Goal: Use online tool/utility: Utilize a website feature to perform a specific function

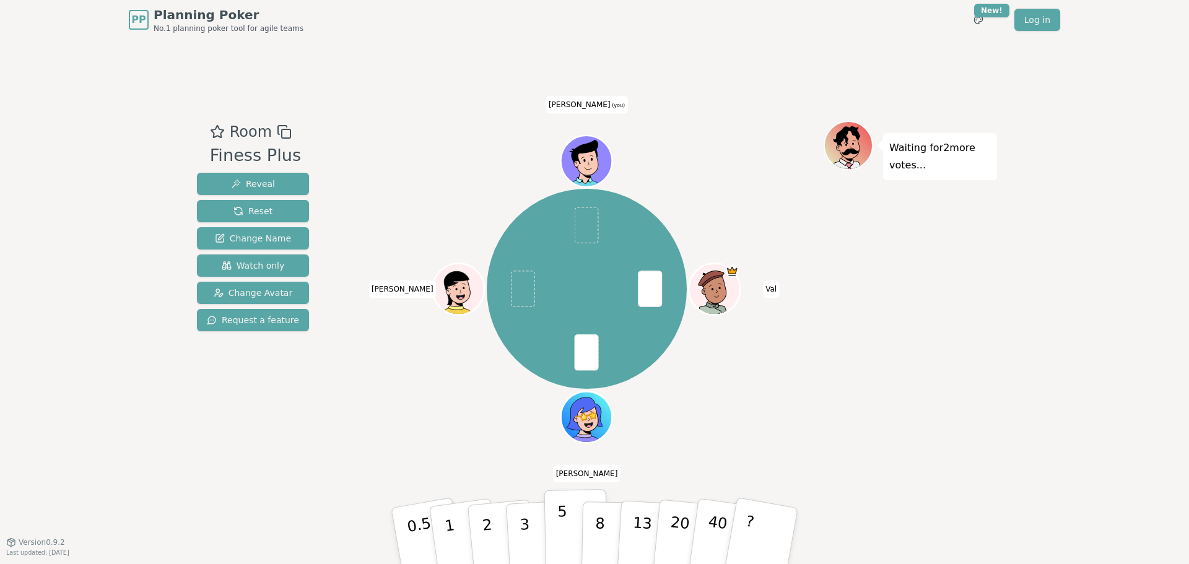
click at [556, 531] on button "5" at bounding box center [577, 536] width 64 height 94
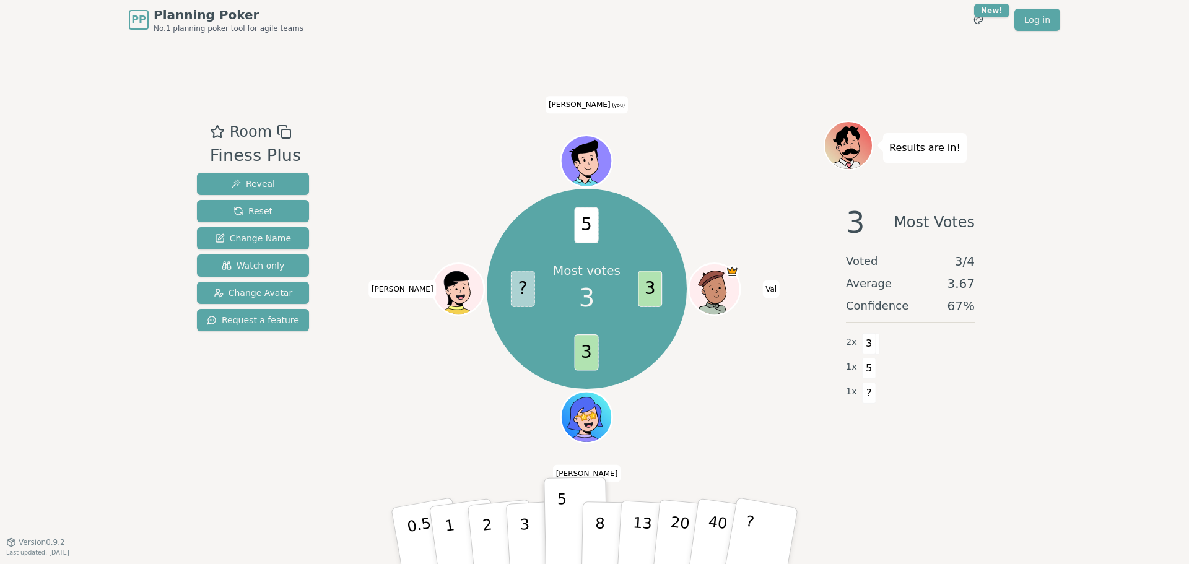
click at [769, 51] on div "Room Finess Plus Reveal Reset Change Name Watch only Change Avatar Request a fe…" at bounding box center [594, 291] width 805 height 502
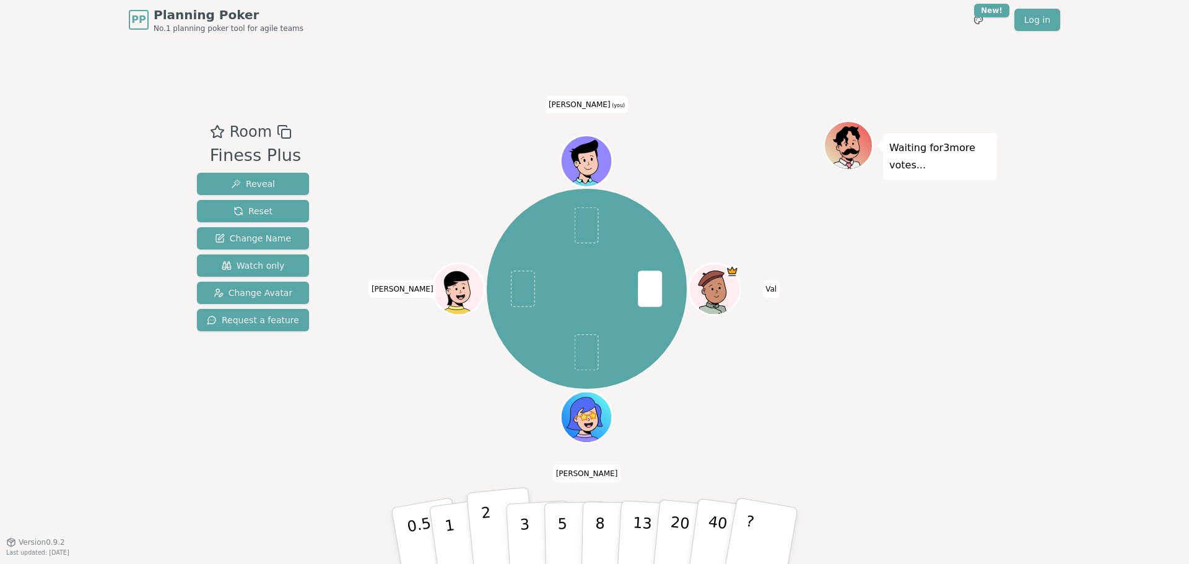
click at [498, 528] on button "2" at bounding box center [501, 537] width 71 height 98
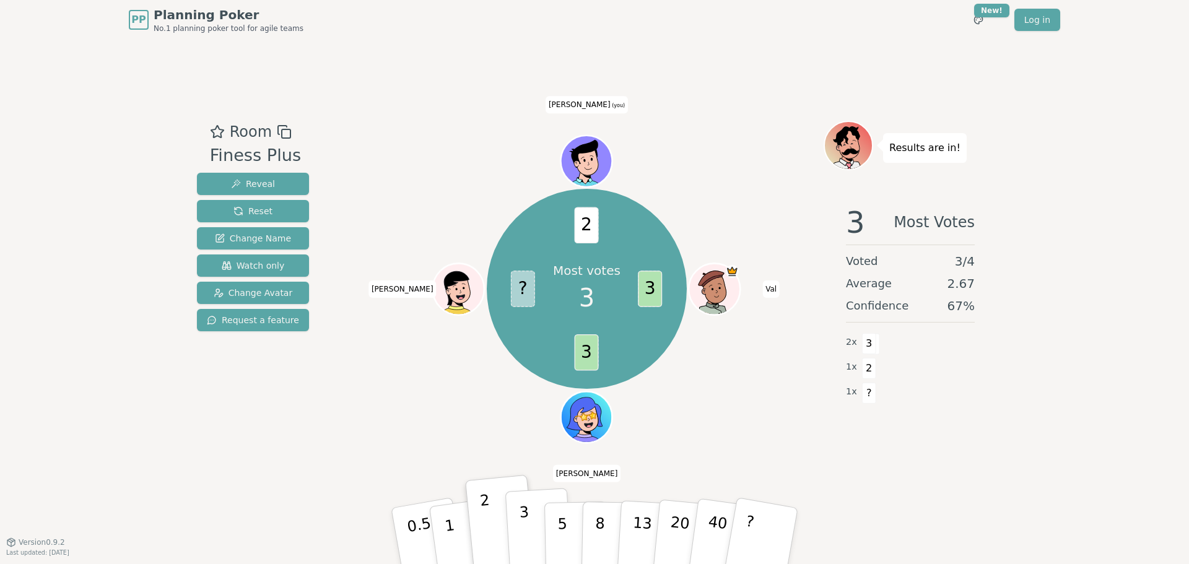
click at [525, 523] on p "3" at bounding box center [526, 538] width 14 height 68
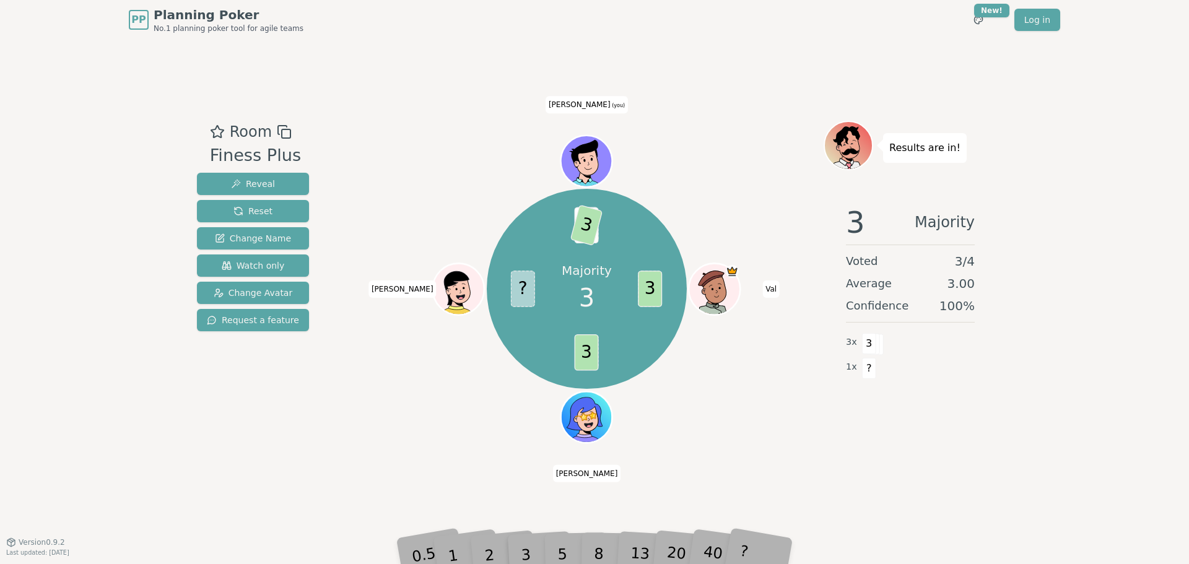
click at [438, 361] on div "Majority 3 3 3 ? 2 3 [PERSON_NAME] [PERSON_NAME] [PERSON_NAME] (you)" at bounding box center [587, 289] width 474 height 292
click at [268, 207] on button "Reset" at bounding box center [253, 211] width 112 height 22
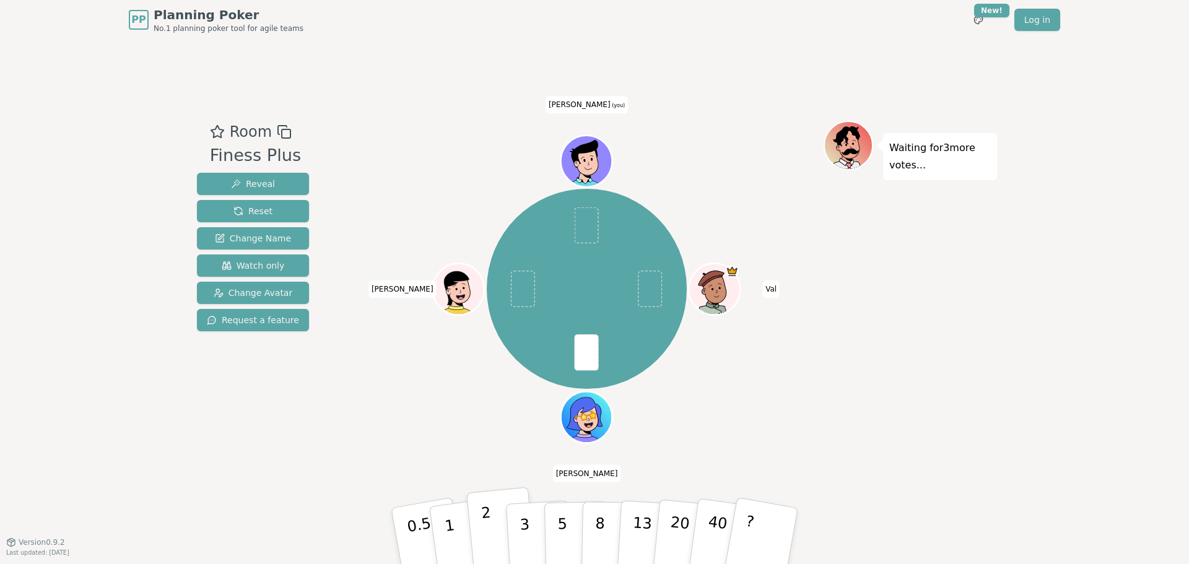
click at [492, 529] on button "2" at bounding box center [501, 537] width 71 height 98
click at [528, 523] on button "3" at bounding box center [539, 536] width 68 height 97
click at [538, 522] on button "3" at bounding box center [539, 536] width 68 height 97
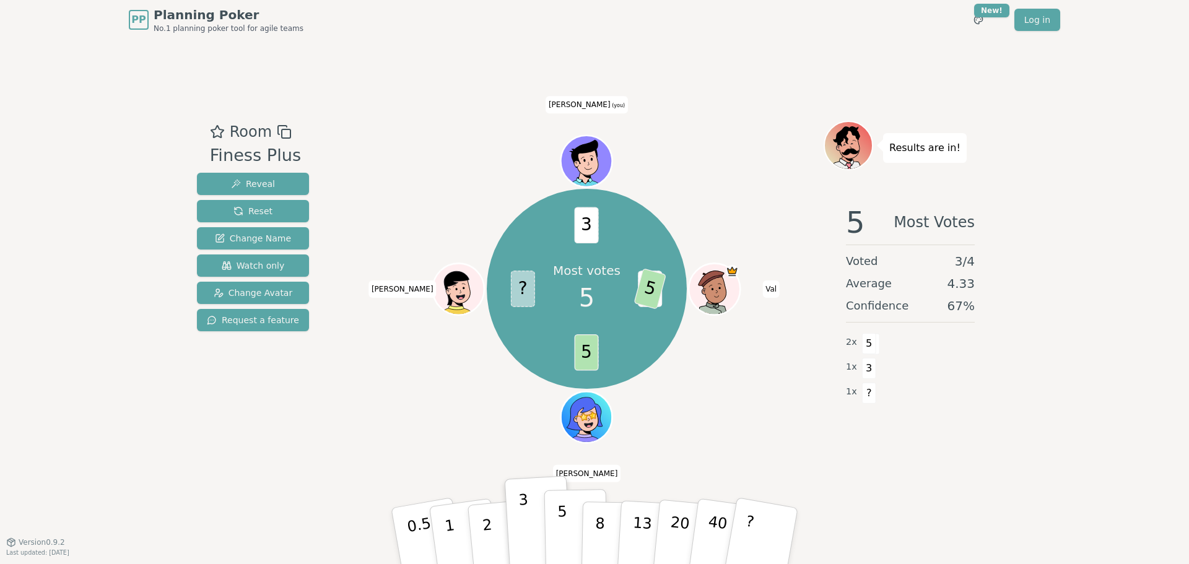
click at [552, 515] on button "5" at bounding box center [577, 536] width 64 height 94
